Goal: Information Seeking & Learning: Learn about a topic

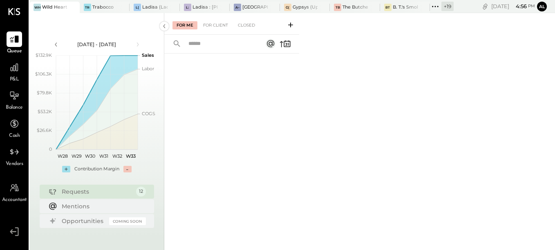
click at [435, 7] on icon at bounding box center [435, 6] width 11 height 11
click at [368, 32] on div "For Me For Client Closed" at bounding box center [359, 131] width 391 height 237
click at [12, 109] on span "Balance" at bounding box center [14, 107] width 17 height 7
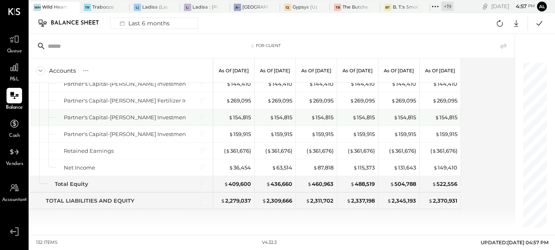
scroll to position [2087, 0]
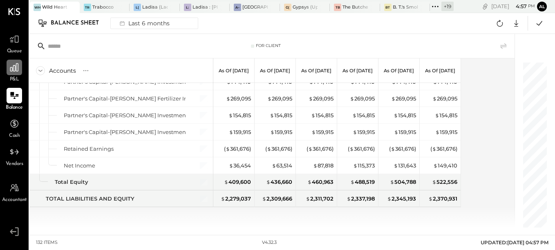
click at [11, 74] on div at bounding box center [15, 68] width 16 height 16
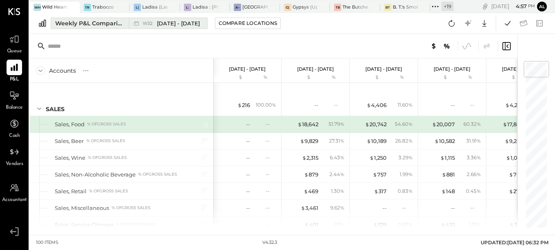
click at [81, 27] on button "Weekly P&L Comparison W32 [DATE] - [DATE]" at bounding box center [129, 23] width 157 height 11
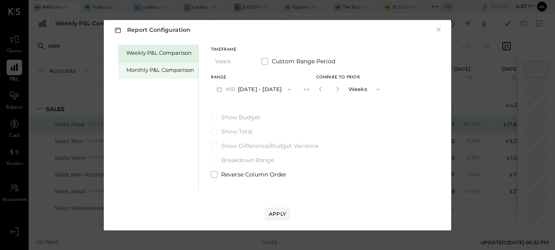
click at [149, 68] on div "Monthly P&L Comparison" at bounding box center [160, 70] width 68 height 8
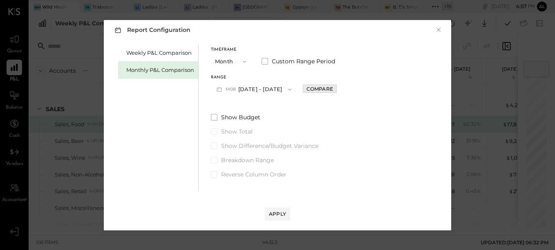
click at [308, 90] on div "Compare" at bounding box center [320, 88] width 27 height 7
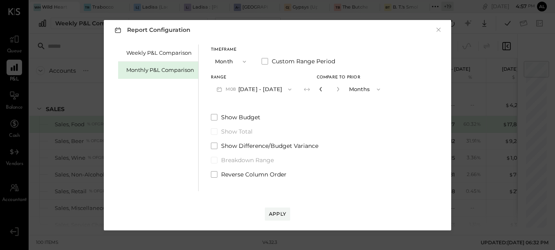
click at [320, 90] on icon "button" at bounding box center [321, 89] width 2 height 4
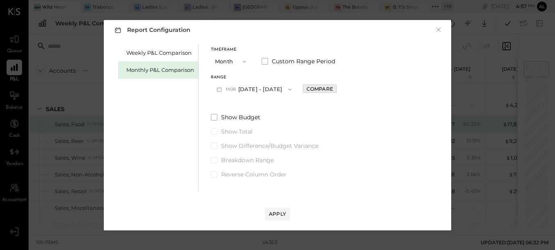
click at [308, 90] on div "Compare" at bounding box center [320, 88] width 27 height 7
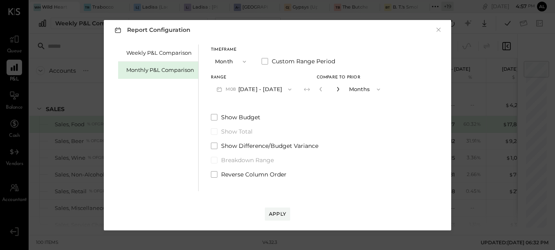
click at [336, 89] on icon "button" at bounding box center [338, 89] width 5 height 5
click at [336, 90] on icon "button" at bounding box center [338, 89] width 5 height 5
type input "*"
click at [283, 215] on div "Apply" at bounding box center [277, 214] width 17 height 7
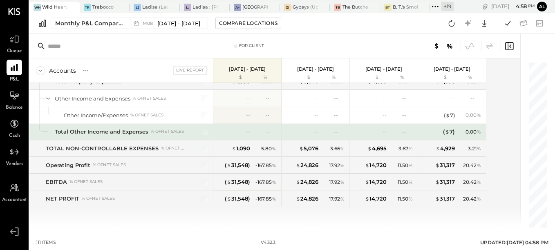
scroll to position [1433, 0]
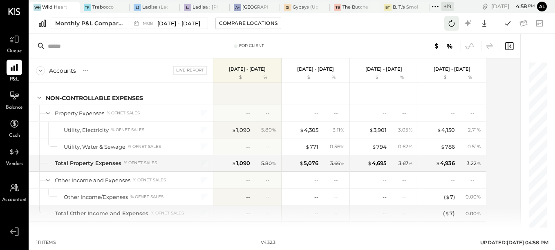
click at [449, 25] on icon at bounding box center [452, 23] width 6 height 7
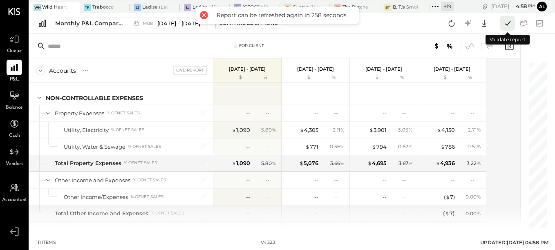
click at [508, 23] on icon at bounding box center [507, 23] width 11 height 11
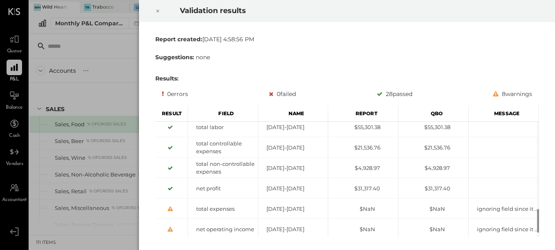
click at [157, 11] on icon at bounding box center [157, 11] width 5 height 10
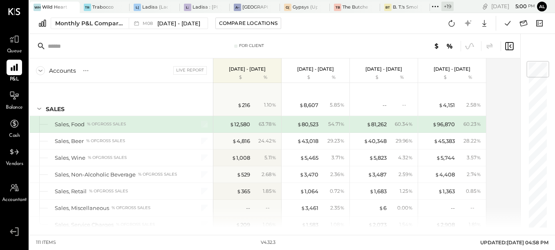
click at [44, 75] on icon at bounding box center [40, 70] width 9 height 9
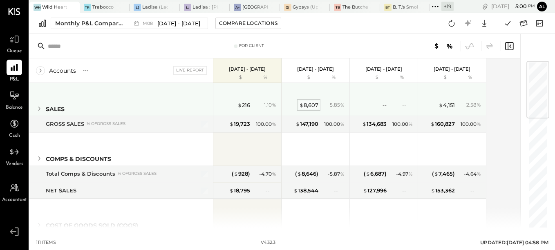
click at [314, 106] on div "$ 8,607" at bounding box center [308, 105] width 19 height 8
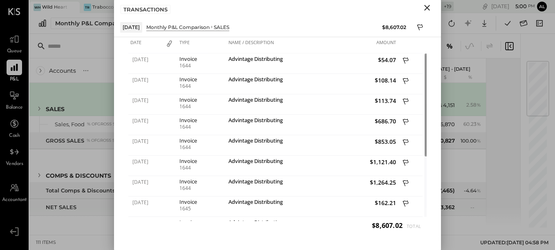
click at [428, 9] on icon "Close" at bounding box center [427, 8] width 6 height 6
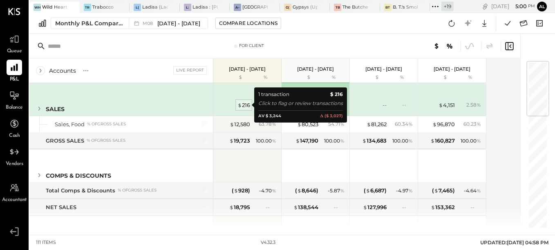
click at [247, 103] on div "$ 216" at bounding box center [244, 105] width 13 height 8
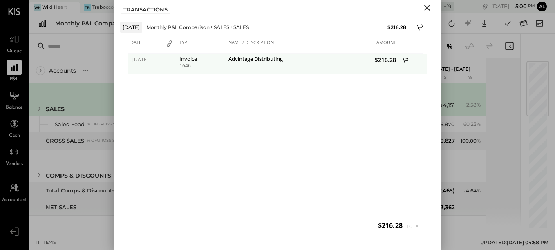
click at [184, 61] on div "Invoice" at bounding box center [201, 59] width 45 height 6
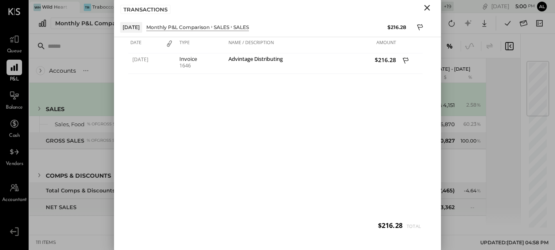
click at [429, 11] on icon "Close" at bounding box center [427, 8] width 10 height 10
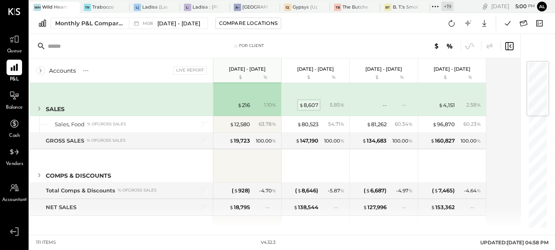
click at [310, 109] on div "$ 8,607" at bounding box center [308, 105] width 19 height 8
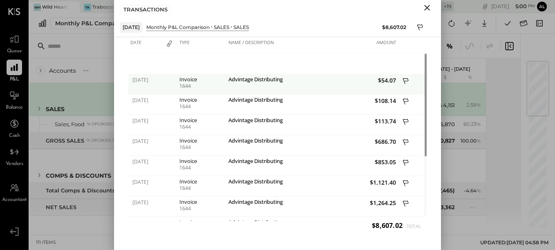
click at [268, 85] on div "Advintage Distributing" at bounding box center [269, 84] width 86 height 20
click at [256, 84] on div "Advintage Distributing" at bounding box center [269, 84] width 86 height 20
click at [188, 83] on div "1644" at bounding box center [201, 86] width 45 height 6
click at [148, 81] on span "[DATE]" at bounding box center [145, 79] width 27 height 7
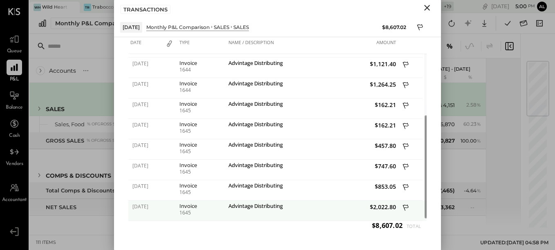
click at [267, 207] on div "Advintage Distributing" at bounding box center [270, 207] width 82 height 8
click at [187, 213] on div "1645" at bounding box center [201, 213] width 45 height 6
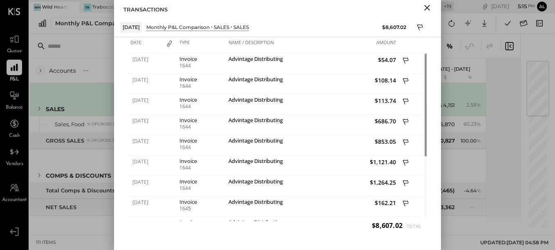
click at [431, 8] on icon "Close" at bounding box center [427, 8] width 10 height 10
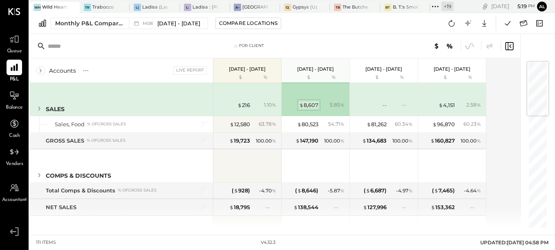
click at [316, 105] on div "$ 8,607" at bounding box center [308, 105] width 19 height 8
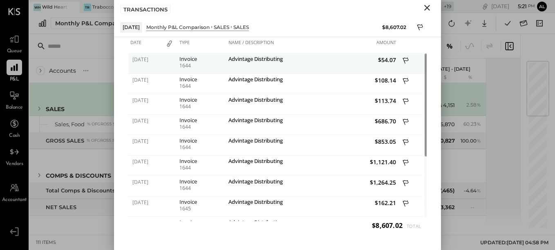
click at [407, 61] on icon at bounding box center [406, 61] width 7 height 10
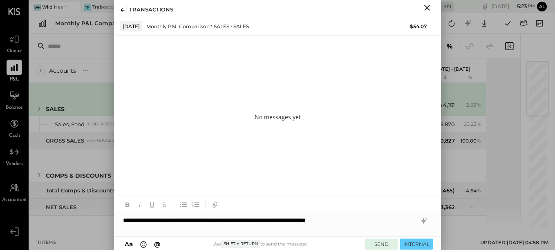
click at [384, 247] on button "SEND" at bounding box center [381, 244] width 33 height 11
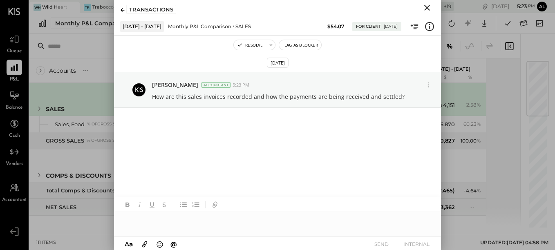
click at [427, 6] on icon "Close" at bounding box center [427, 8] width 10 height 10
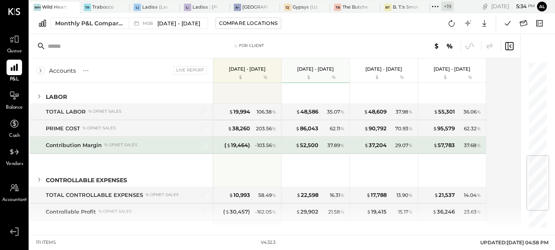
scroll to position [286, 0]
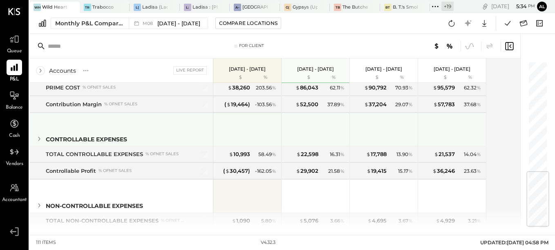
click at [38, 138] on icon at bounding box center [39, 139] width 9 height 9
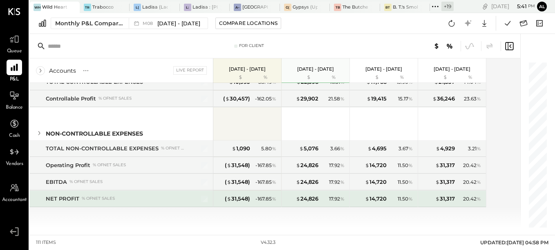
scroll to position [765, 0]
